Goal: Task Accomplishment & Management: Use online tool/utility

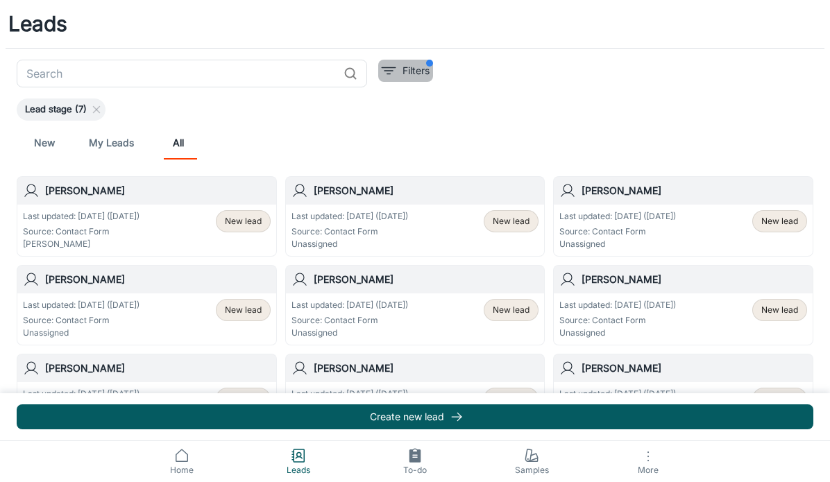
click at [410, 78] on p "Filters" at bounding box center [415, 70] width 27 height 15
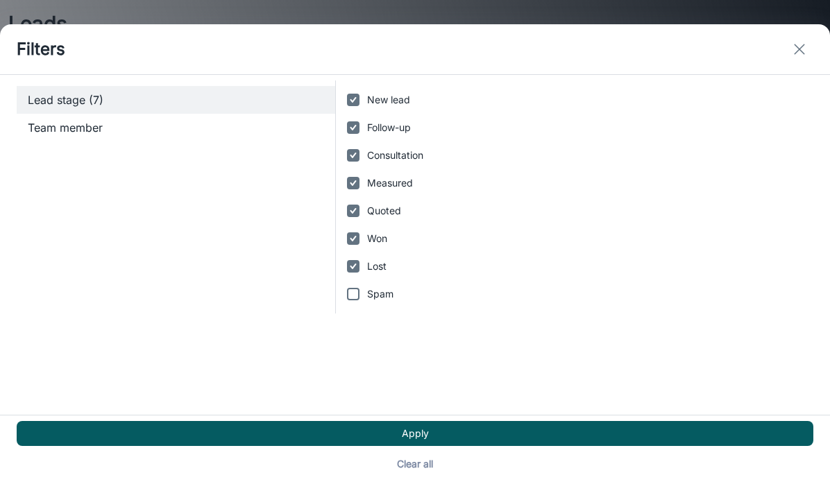
click at [744, 477] on button "Clear all" at bounding box center [415, 464] width 796 height 25
checkbox input "false"
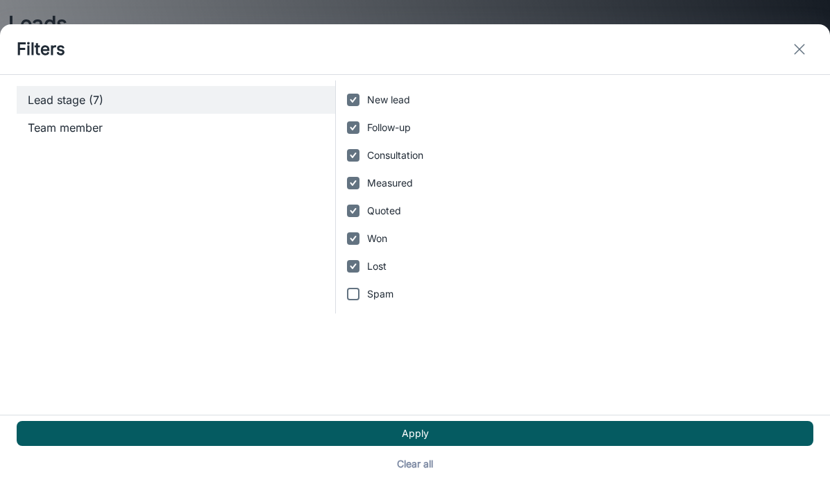
checkbox input "false"
click at [356, 267] on input "Lost" at bounding box center [353, 267] width 28 height 28
checkbox input "true"
click at [360, 234] on input "Won" at bounding box center [353, 239] width 28 height 28
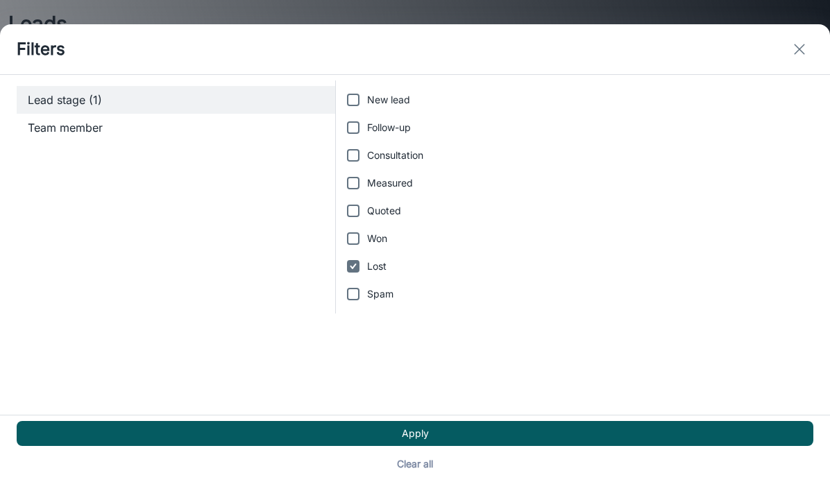
checkbox input "true"
click at [360, 205] on input "Quoted" at bounding box center [353, 211] width 28 height 28
checkbox input "true"
click at [366, 171] on label "Measured" at bounding box center [570, 183] width 463 height 28
click at [366, 171] on input "Measured" at bounding box center [353, 183] width 28 height 28
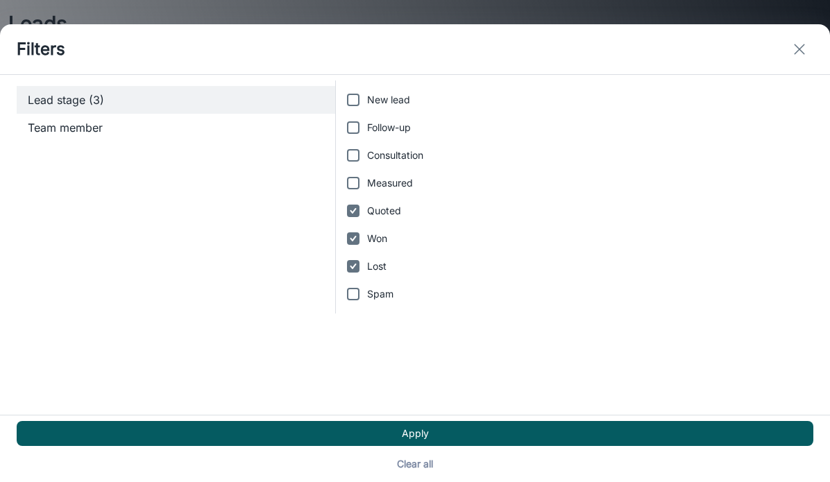
checkbox input "true"
click at [365, 148] on input "Consultation" at bounding box center [353, 156] width 28 height 28
checkbox input "true"
click at [363, 114] on input "Follow-up" at bounding box center [353, 128] width 28 height 28
click at [362, 114] on input "Follow-up" at bounding box center [353, 128] width 28 height 28
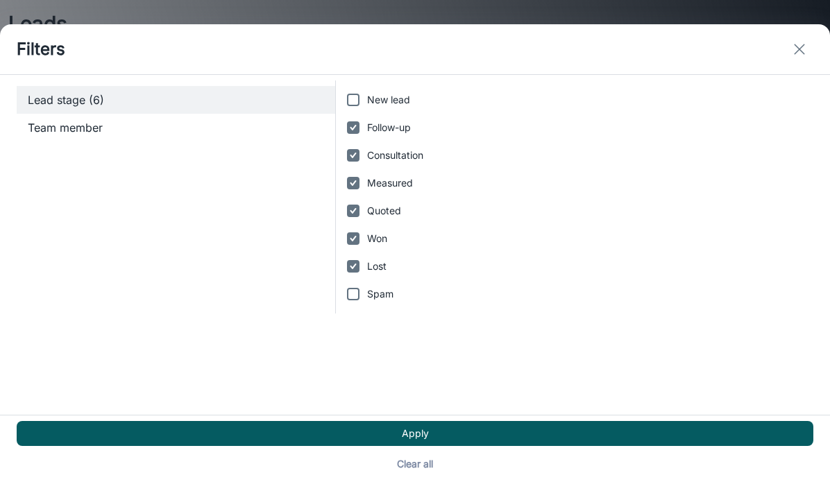
checkbox input "false"
click at [362, 90] on input "New lead" at bounding box center [353, 100] width 28 height 28
checkbox input "true"
click at [354, 123] on input "Follow-up" at bounding box center [353, 128] width 28 height 28
checkbox input "true"
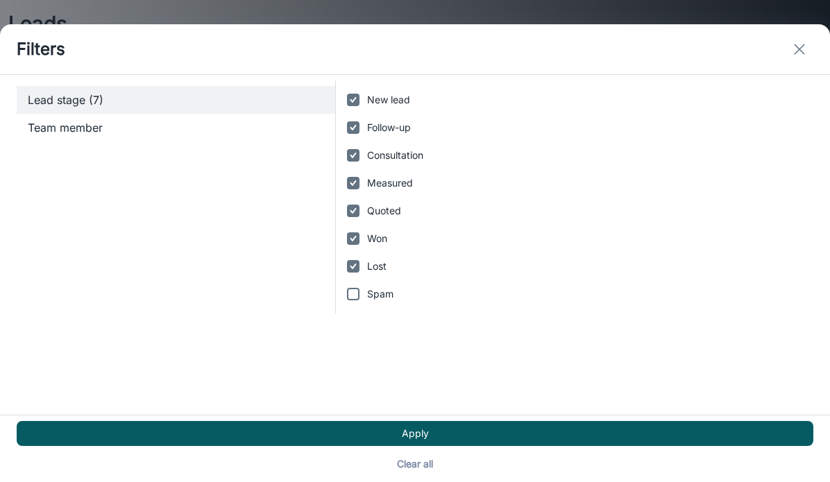
click at [486, 444] on button "Apply" at bounding box center [415, 433] width 796 height 25
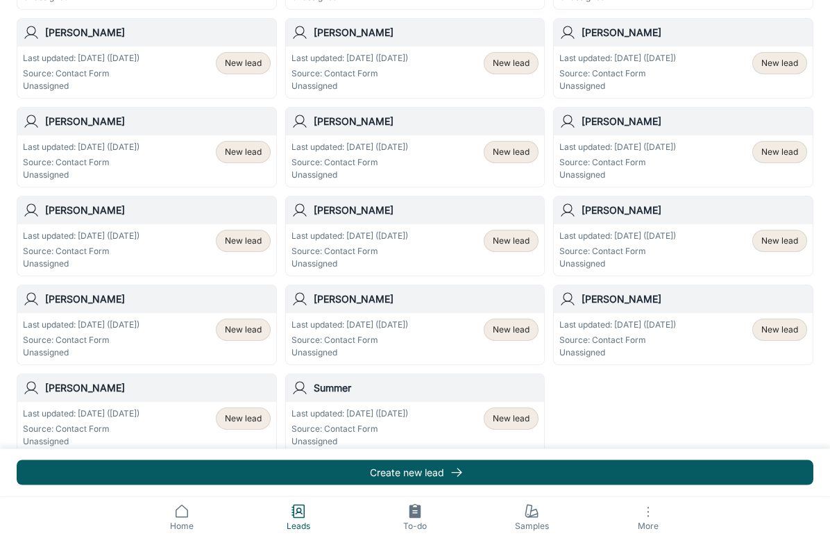
scroll to position [738, 0]
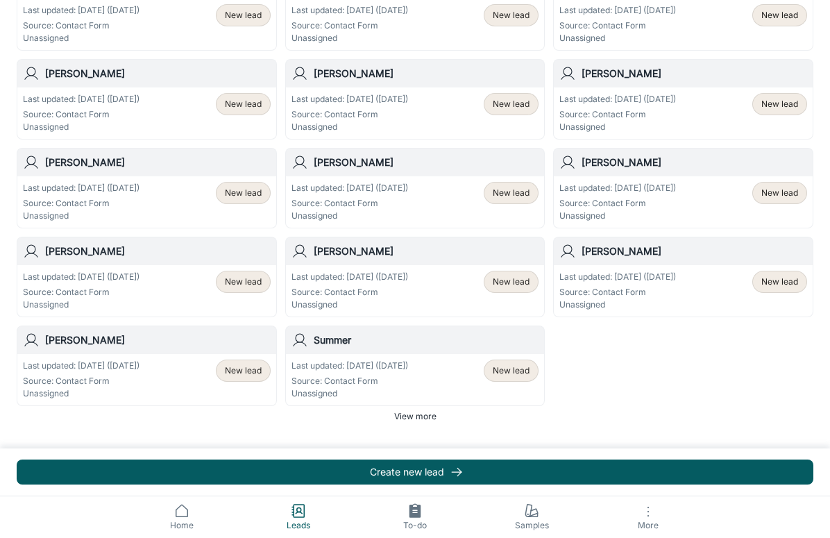
click at [649, 481] on span "More" at bounding box center [648, 525] width 100 height 10
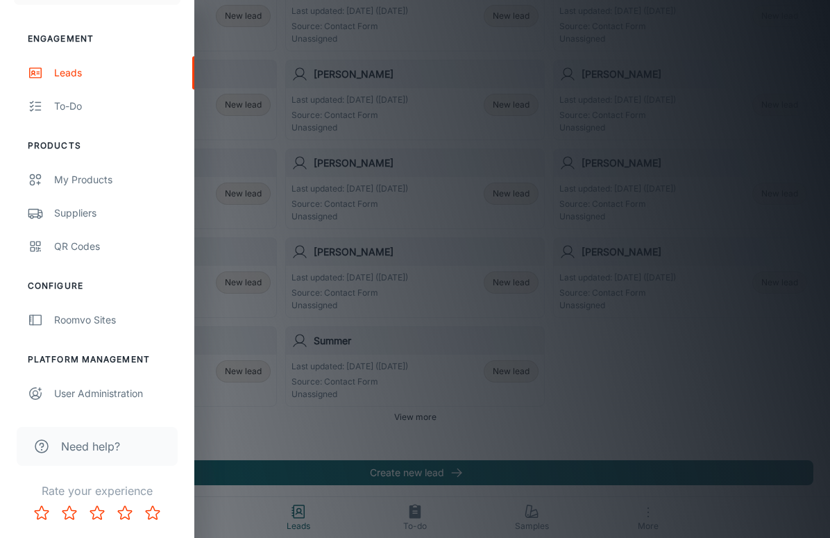
scroll to position [116, 0]
click at [110, 326] on div "Roomvo Sites" at bounding box center [117, 319] width 126 height 15
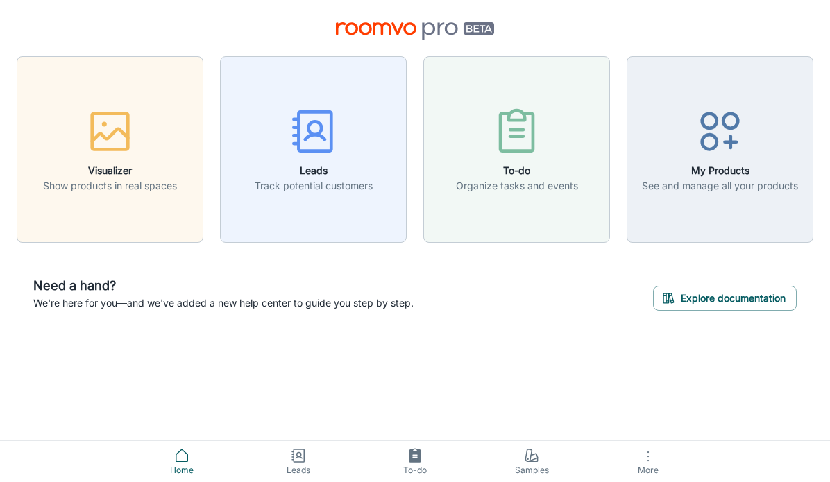
click at [303, 160] on div "button" at bounding box center [314, 134] width 118 height 58
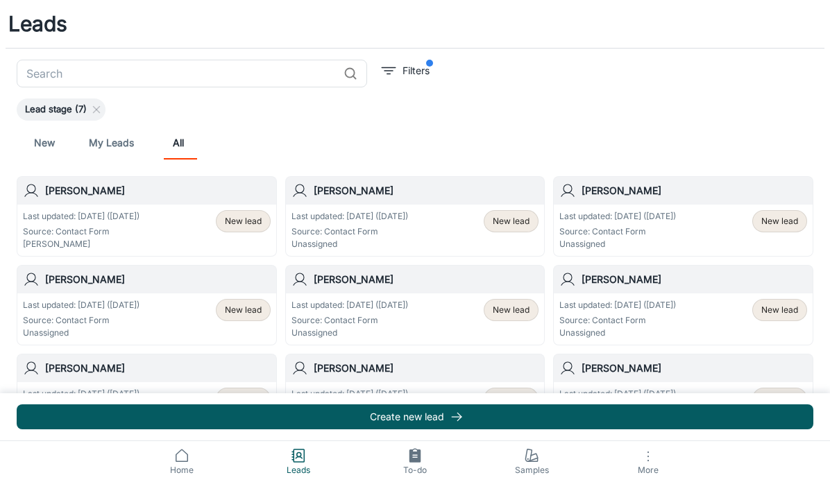
click at [538, 464] on icon at bounding box center [531, 455] width 17 height 17
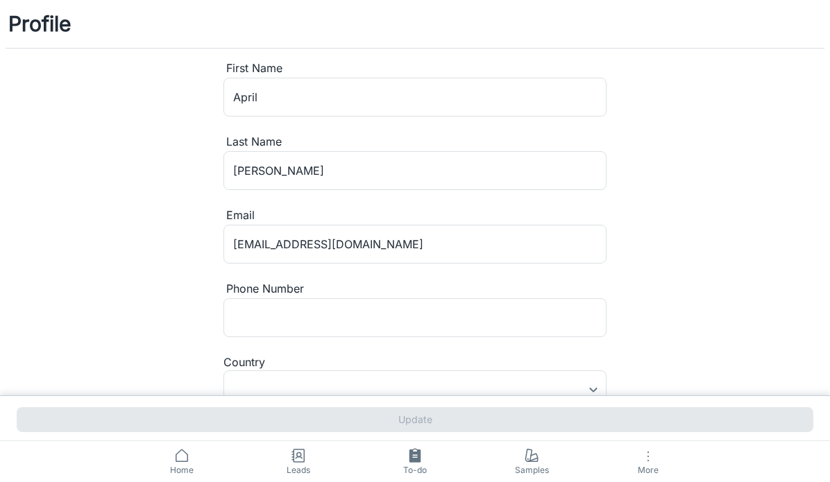
type input "[GEOGRAPHIC_DATA]"
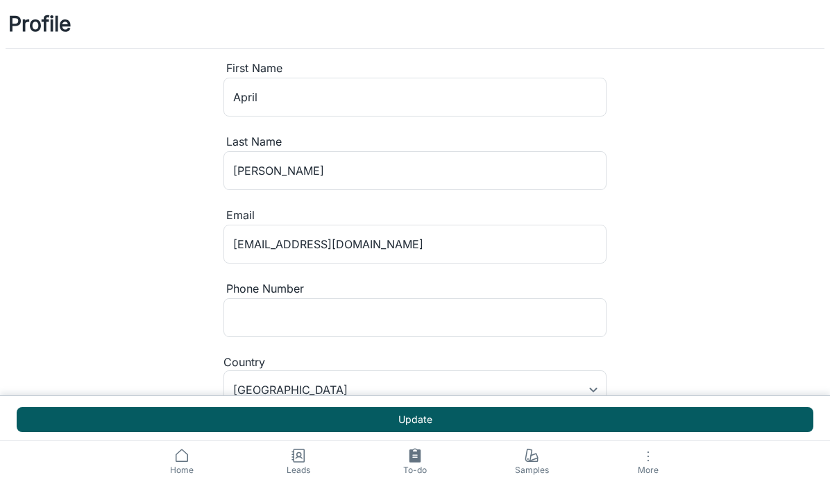
click at [525, 461] on icon at bounding box center [528, 455] width 6 height 12
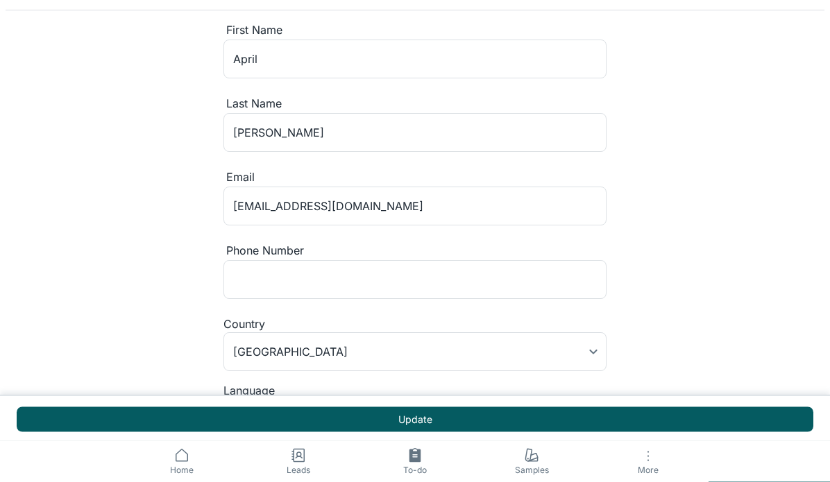
scroll to position [80, 0]
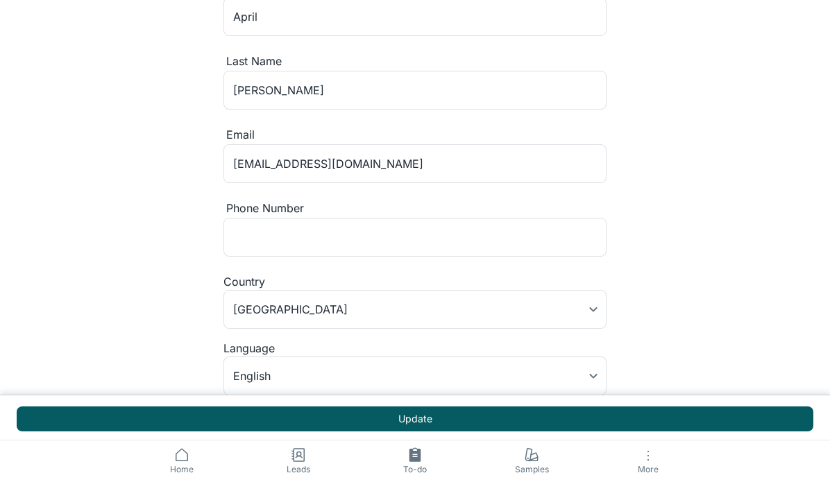
click at [762, 415] on button "Update" at bounding box center [415, 419] width 796 height 25
click at [535, 465] on span "Samples" at bounding box center [531, 470] width 100 height 12
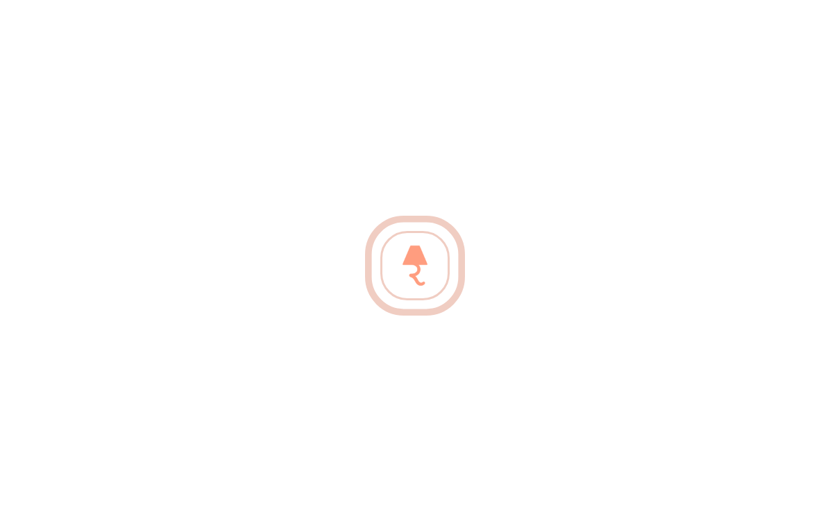
scroll to position [0, 0]
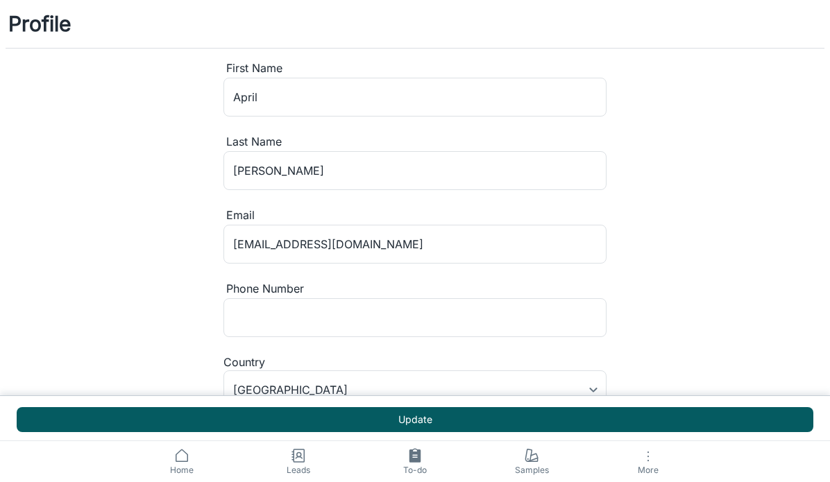
click at [183, 464] on icon at bounding box center [181, 455] width 17 height 17
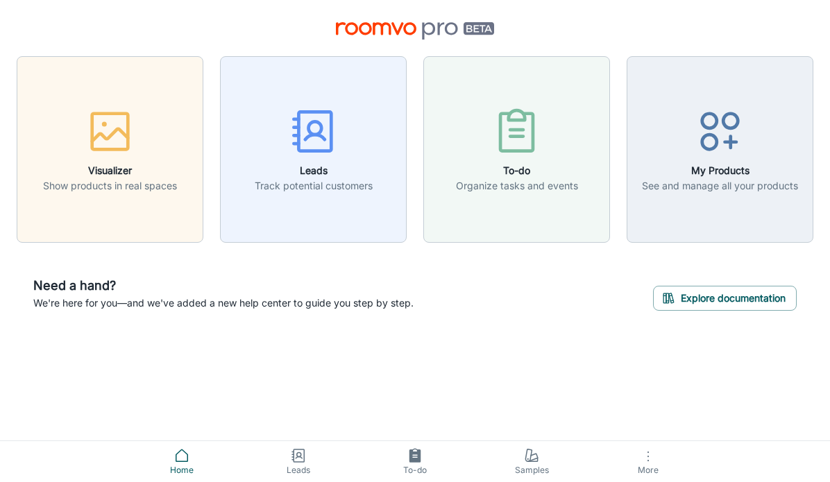
click at [767, 294] on button "Explore documentation" at bounding box center [725, 298] width 144 height 25
click at [762, 173] on h6 "My Products" at bounding box center [720, 170] width 156 height 15
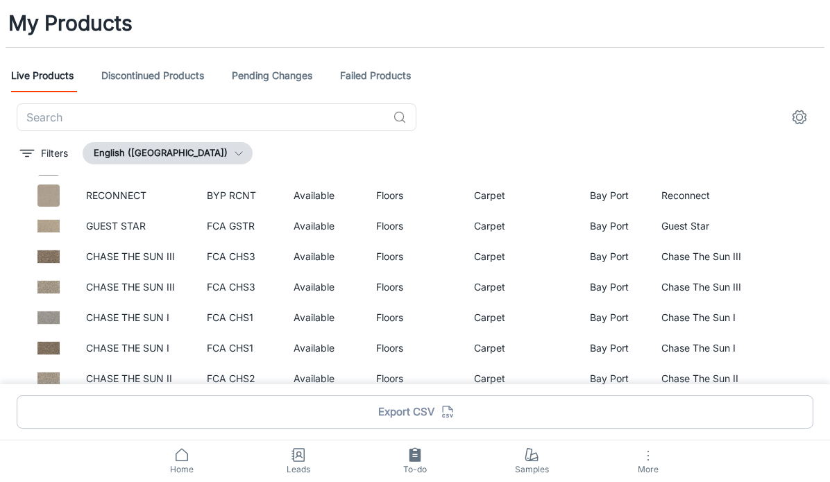
scroll to position [797, 0]
click at [656, 461] on button "More" at bounding box center [648, 461] width 117 height 41
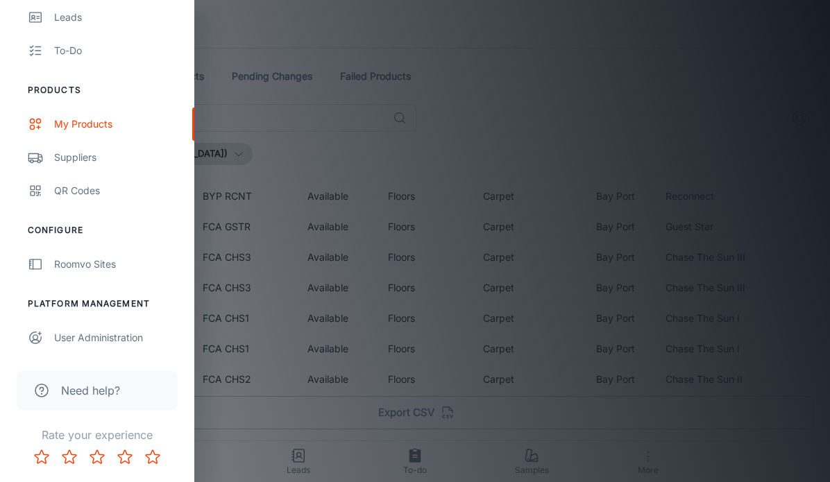
scroll to position [171, 0]
click at [67, 191] on div "QR Codes" at bounding box center [117, 190] width 126 height 15
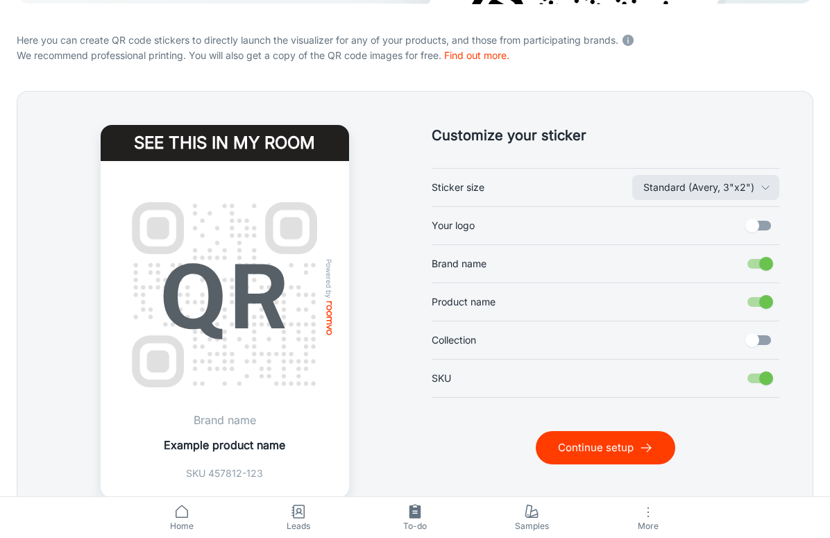
scroll to position [237, 0]
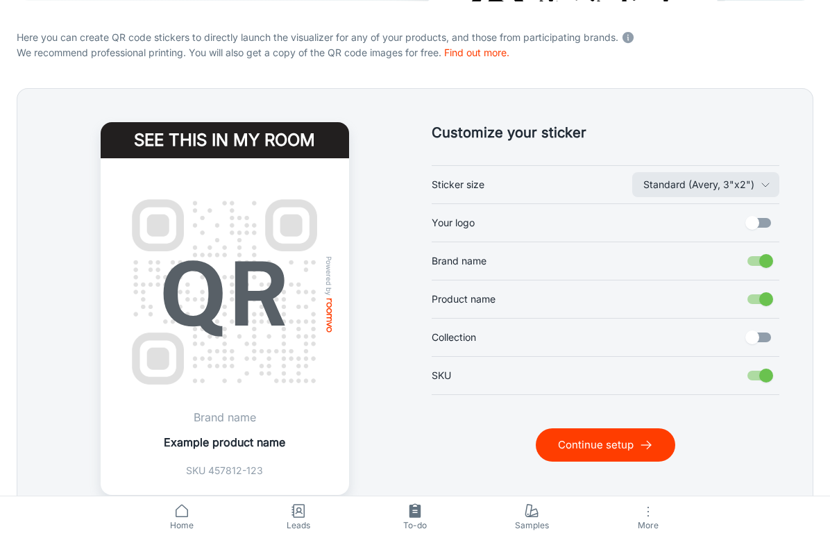
click at [771, 184] on button "Standard (Avery, 3"x2")" at bounding box center [705, 185] width 147 height 25
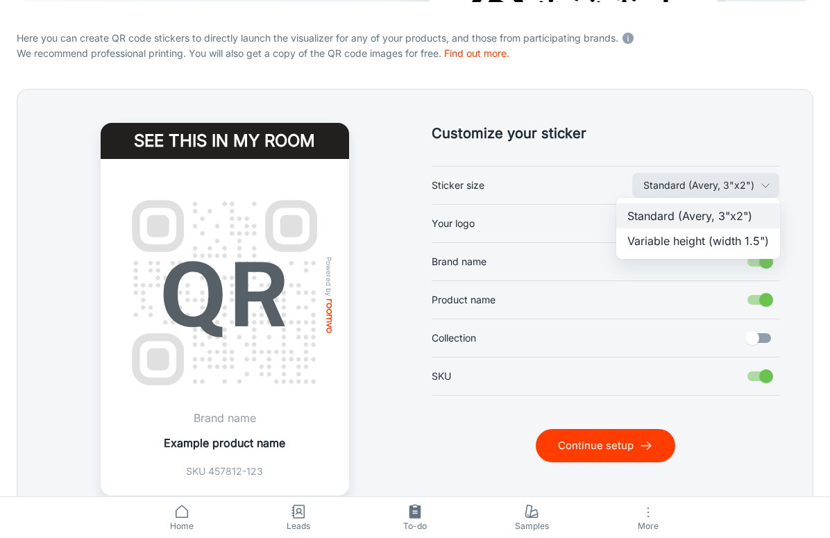
click at [653, 450] on div at bounding box center [415, 269] width 830 height 538
click at [647, 450] on icon "submit" at bounding box center [646, 445] width 14 height 14
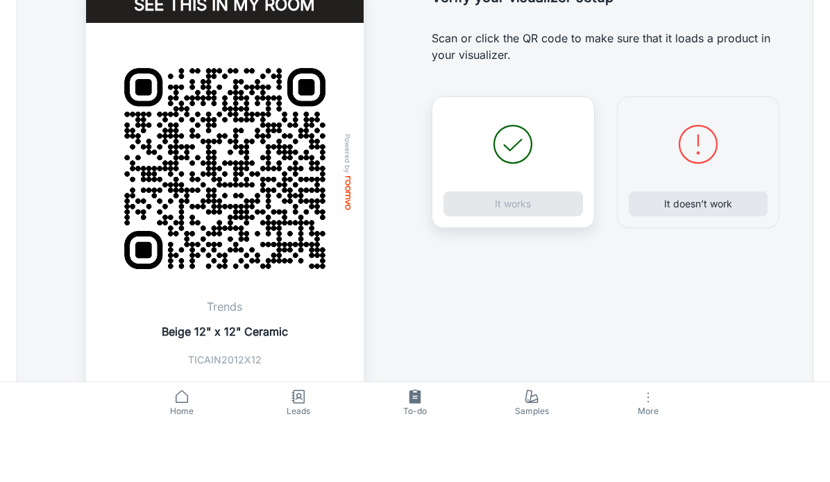
scroll to position [369, 0]
